Goal: Task Accomplishment & Management: Complete application form

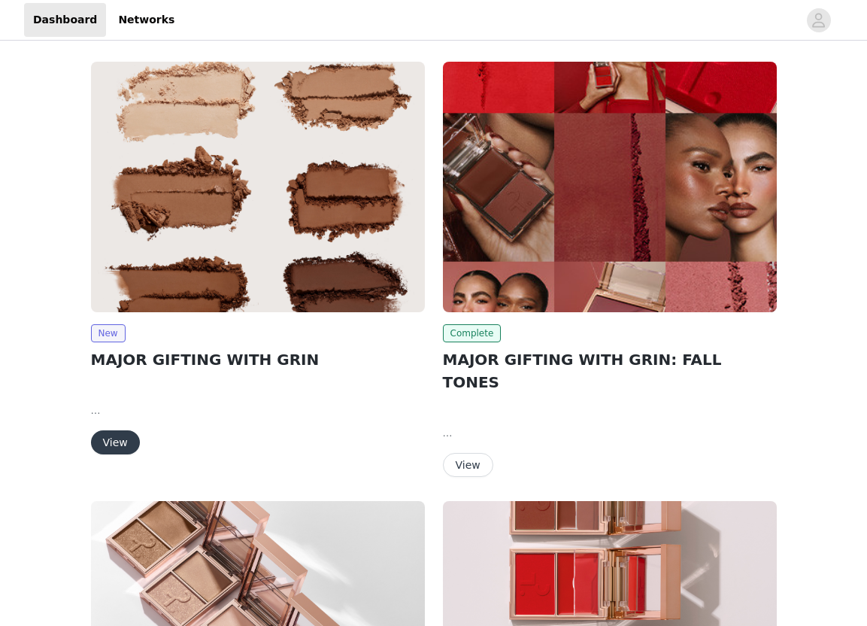
click at [296, 165] on img at bounding box center [258, 187] width 334 height 250
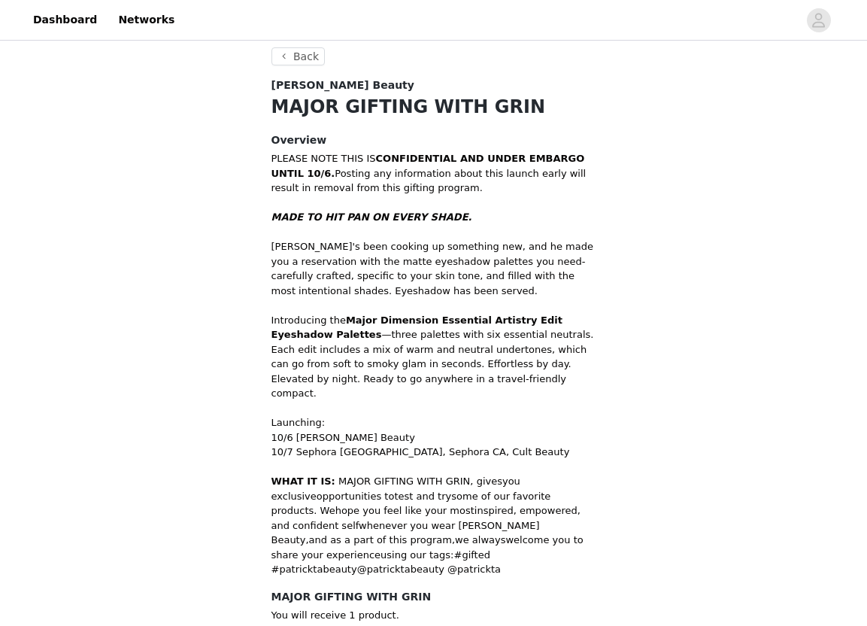
scroll to position [438, 0]
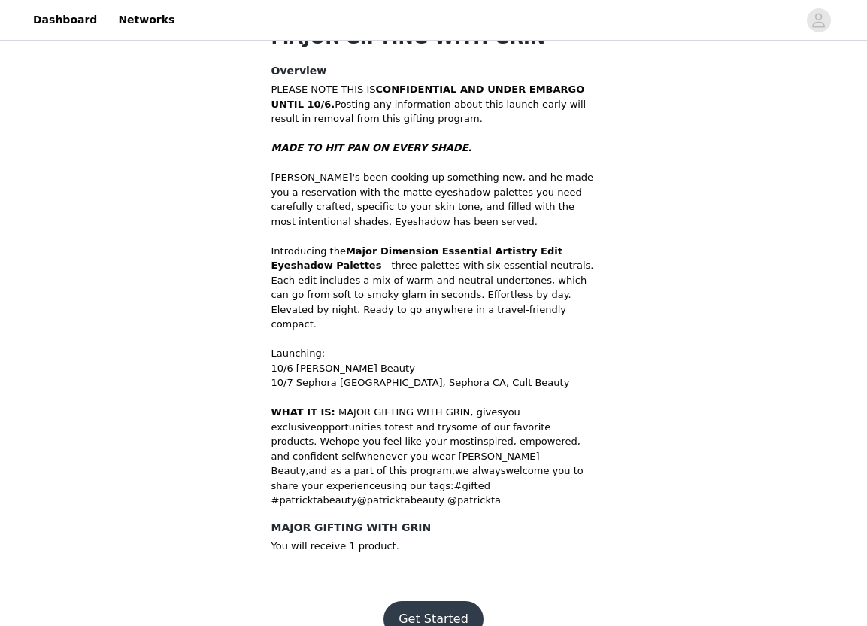
click at [423, 604] on button "Get Started" at bounding box center [434, 619] width 100 height 36
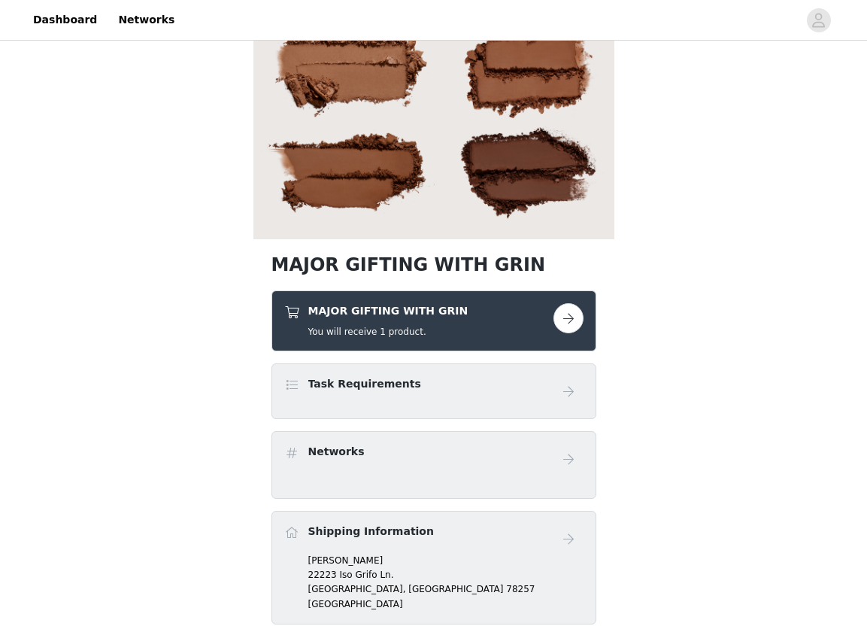
scroll to position [239, 0]
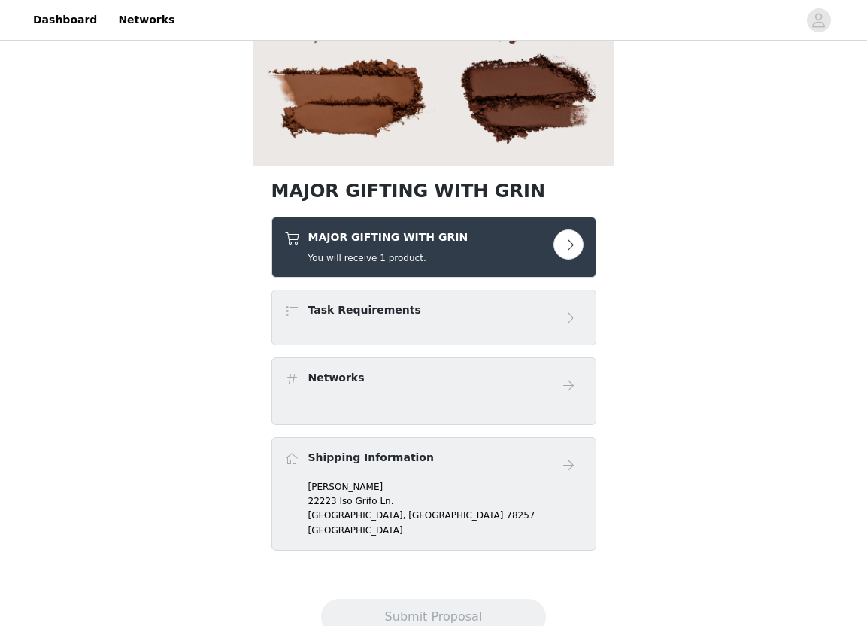
click at [572, 243] on button "button" at bounding box center [569, 244] width 30 height 30
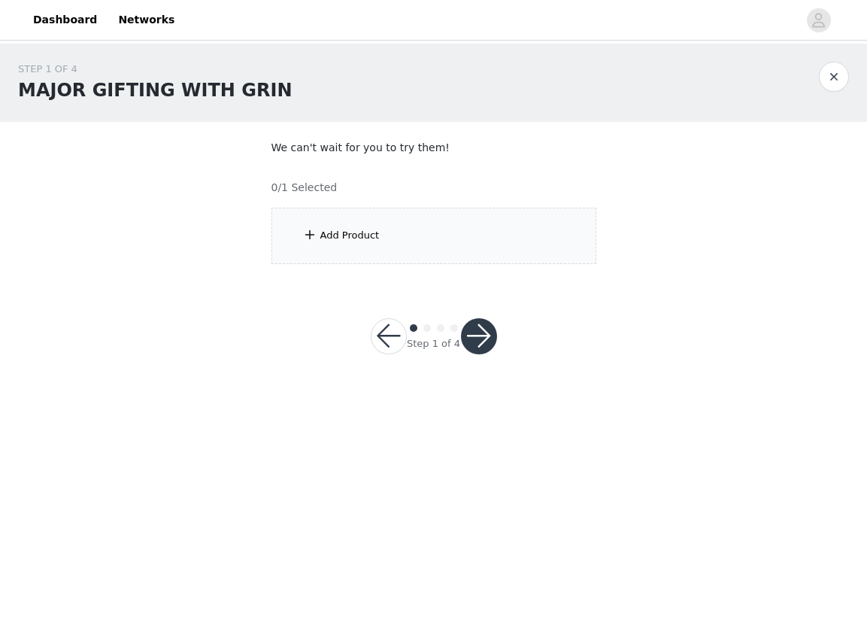
click at [325, 221] on div "Add Product" at bounding box center [434, 236] width 325 height 56
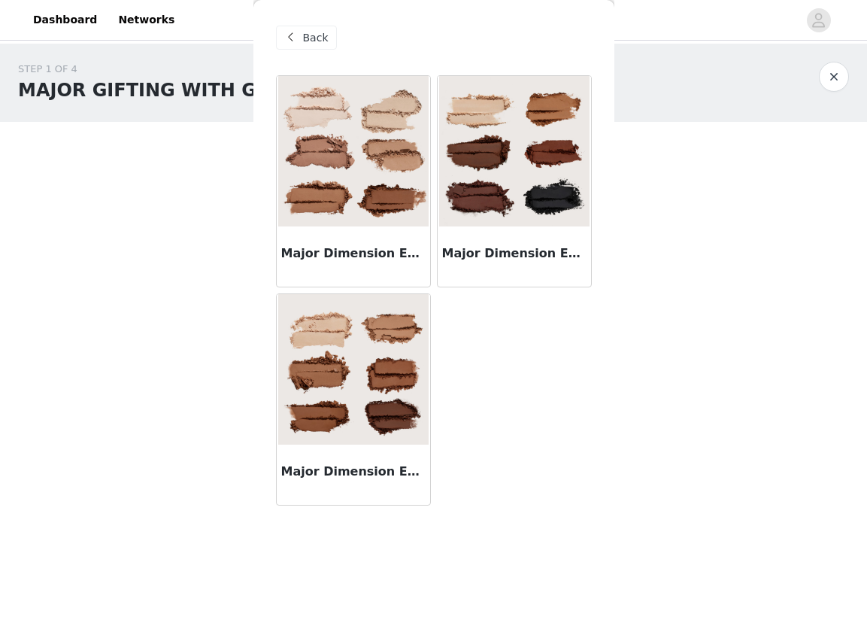
click at [369, 245] on h3 "Major Dimension Essential Artistry Edit Eyeshadow Palette - Light" at bounding box center [353, 253] width 144 height 18
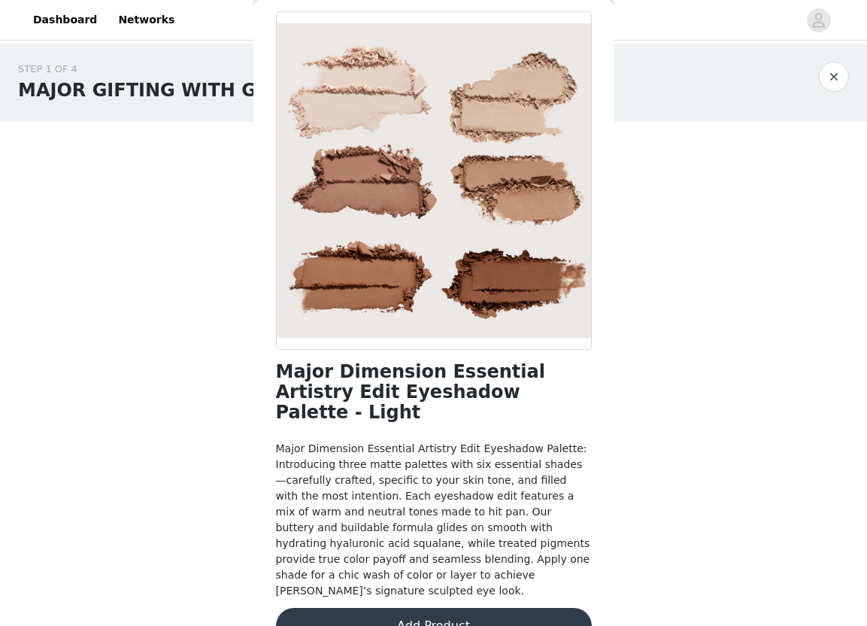
scroll to position [68, 0]
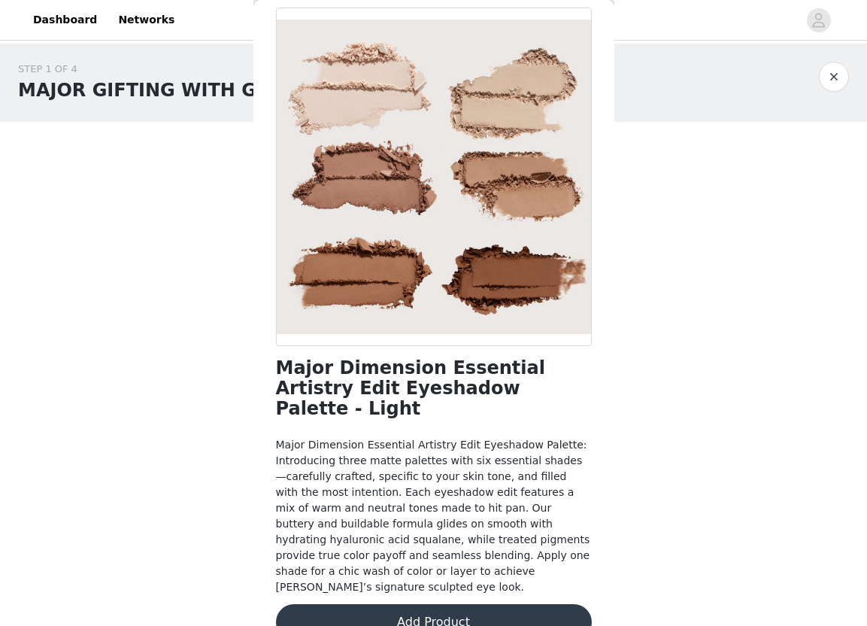
click at [364, 604] on button "Add Product" at bounding box center [434, 622] width 316 height 36
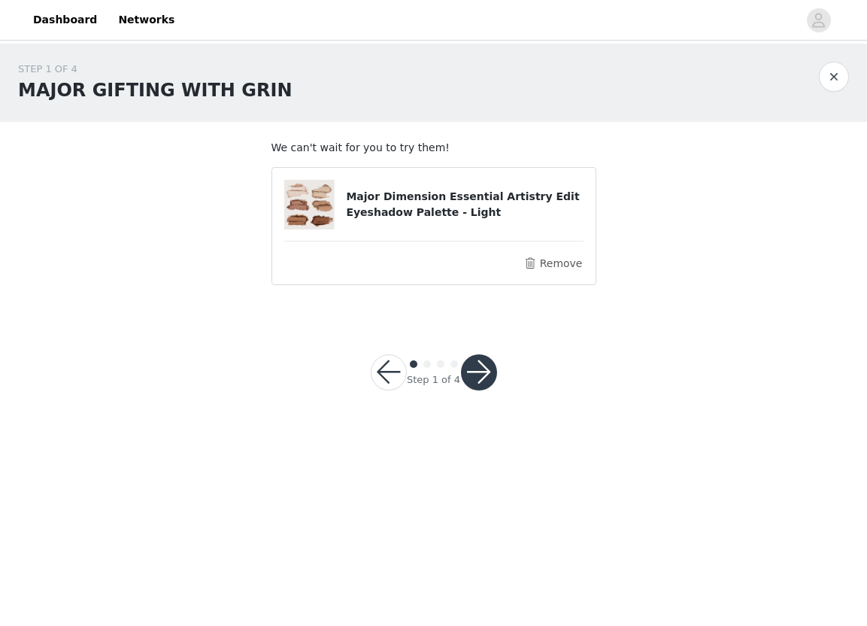
click at [480, 369] on button "button" at bounding box center [479, 372] width 36 height 36
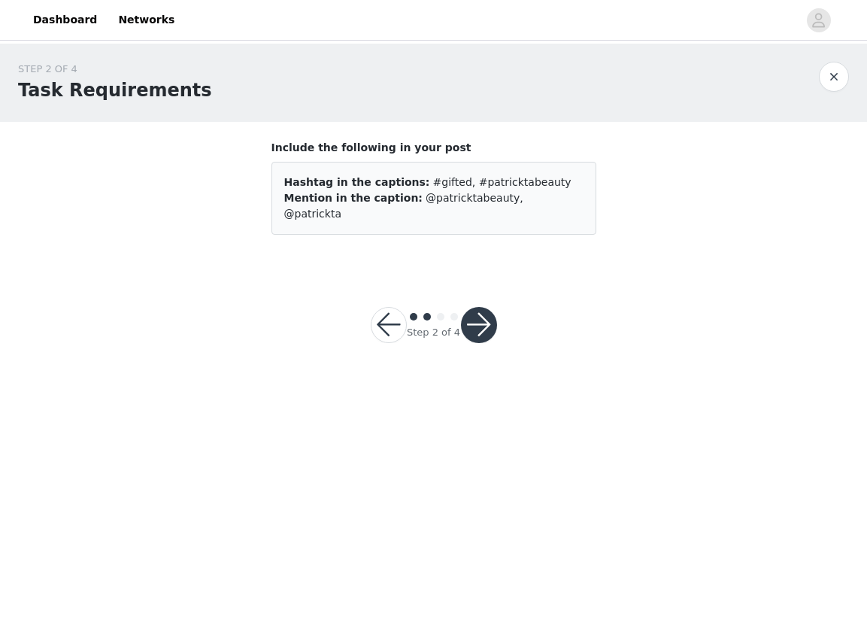
click at [486, 308] on button "button" at bounding box center [479, 325] width 36 height 36
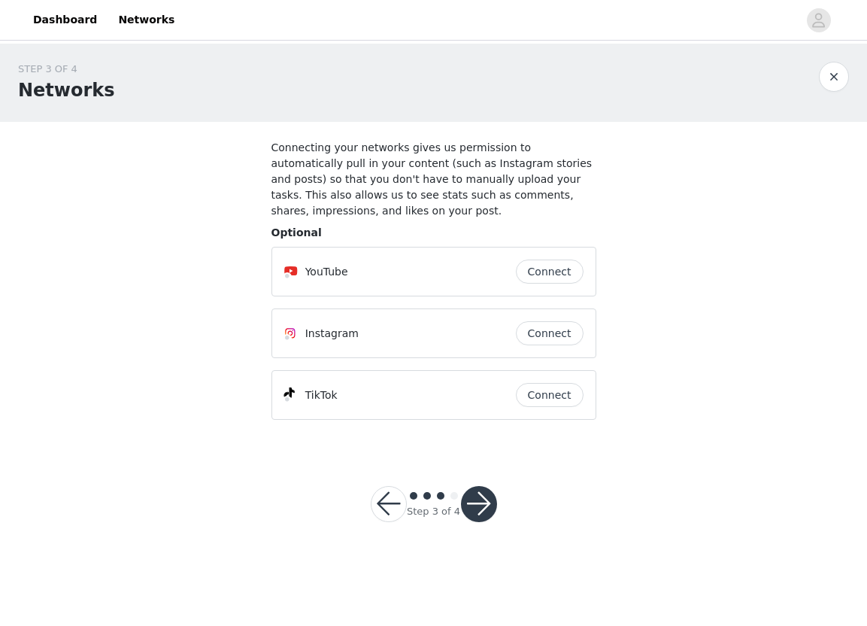
click at [475, 514] on button "button" at bounding box center [479, 504] width 36 height 36
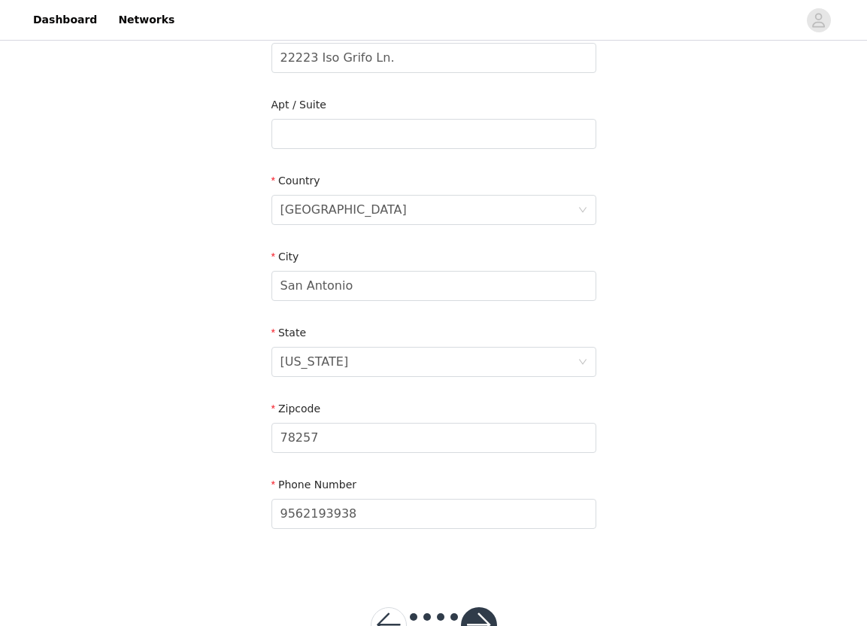
scroll to position [400, 0]
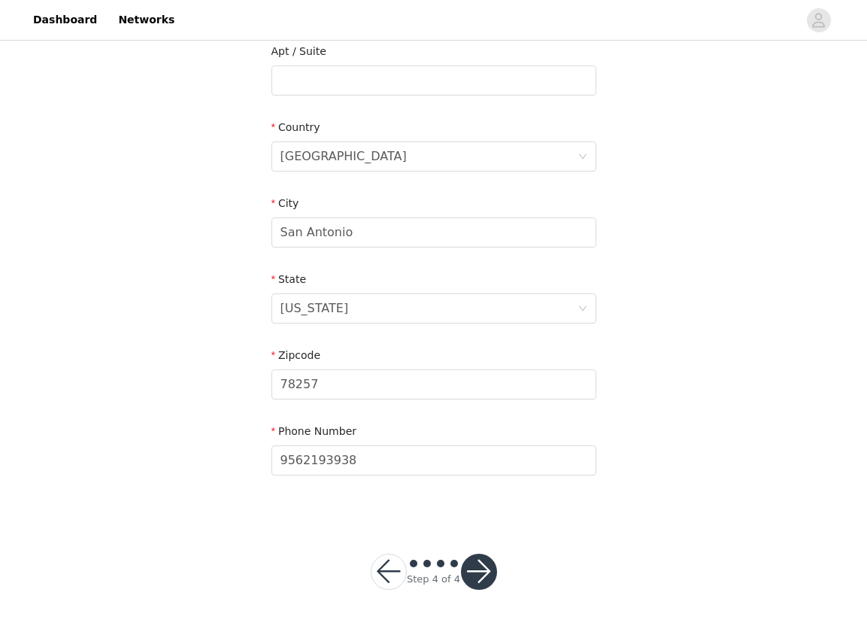
click at [477, 564] on button "button" at bounding box center [479, 572] width 36 height 36
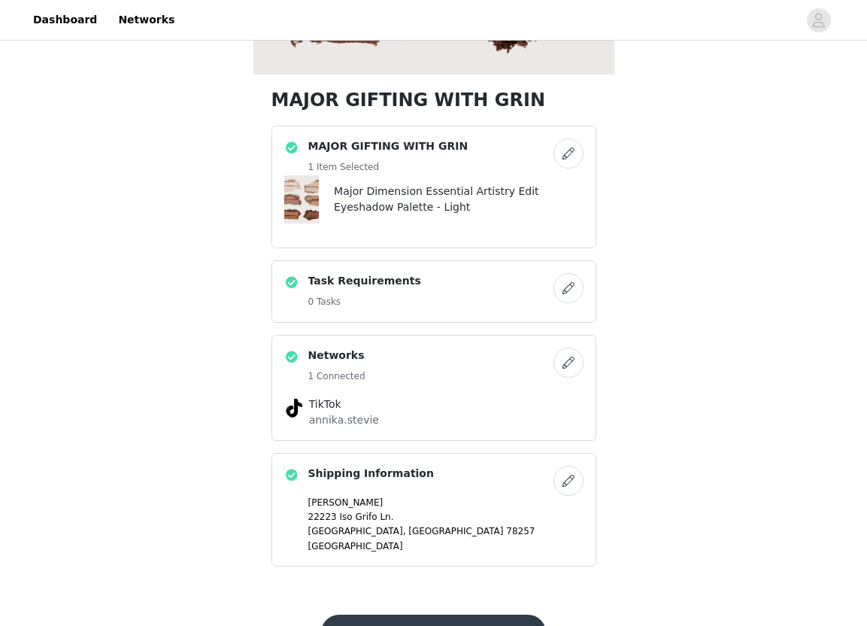
scroll to position [398, 0]
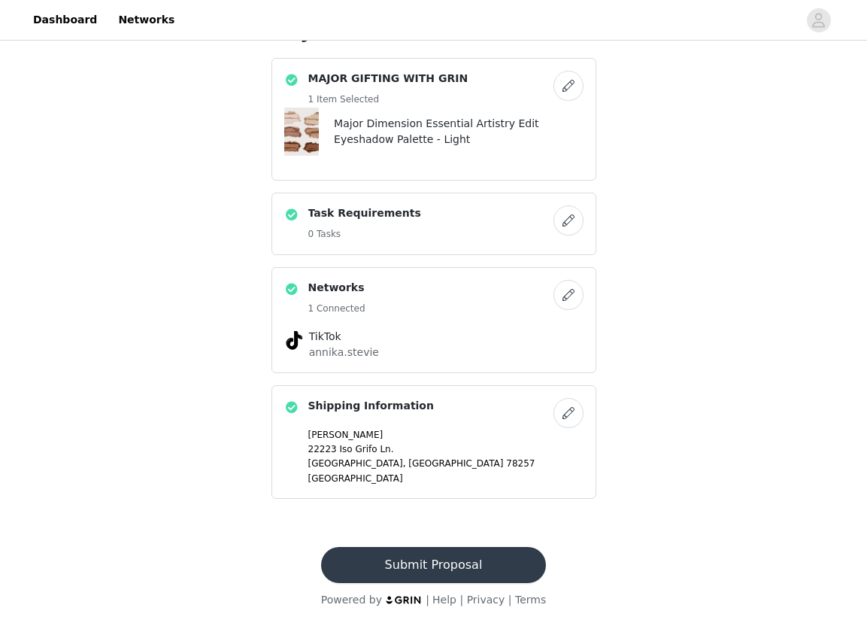
click at [452, 567] on button "Submit Proposal" at bounding box center [433, 565] width 225 height 36
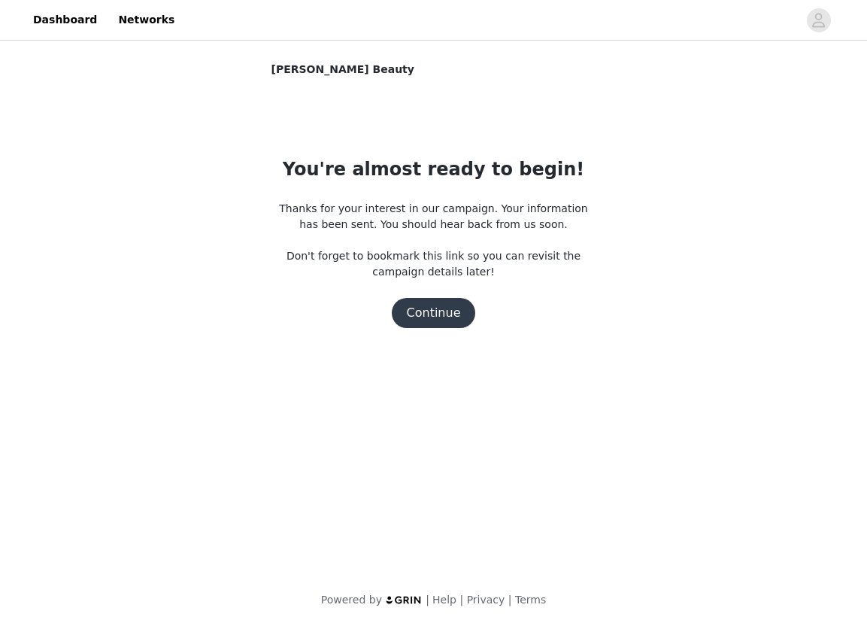
scroll to position [0, 0]
click at [428, 308] on button "Continue" at bounding box center [434, 313] width 84 height 30
